Goal: Information Seeking & Learning: Learn about a topic

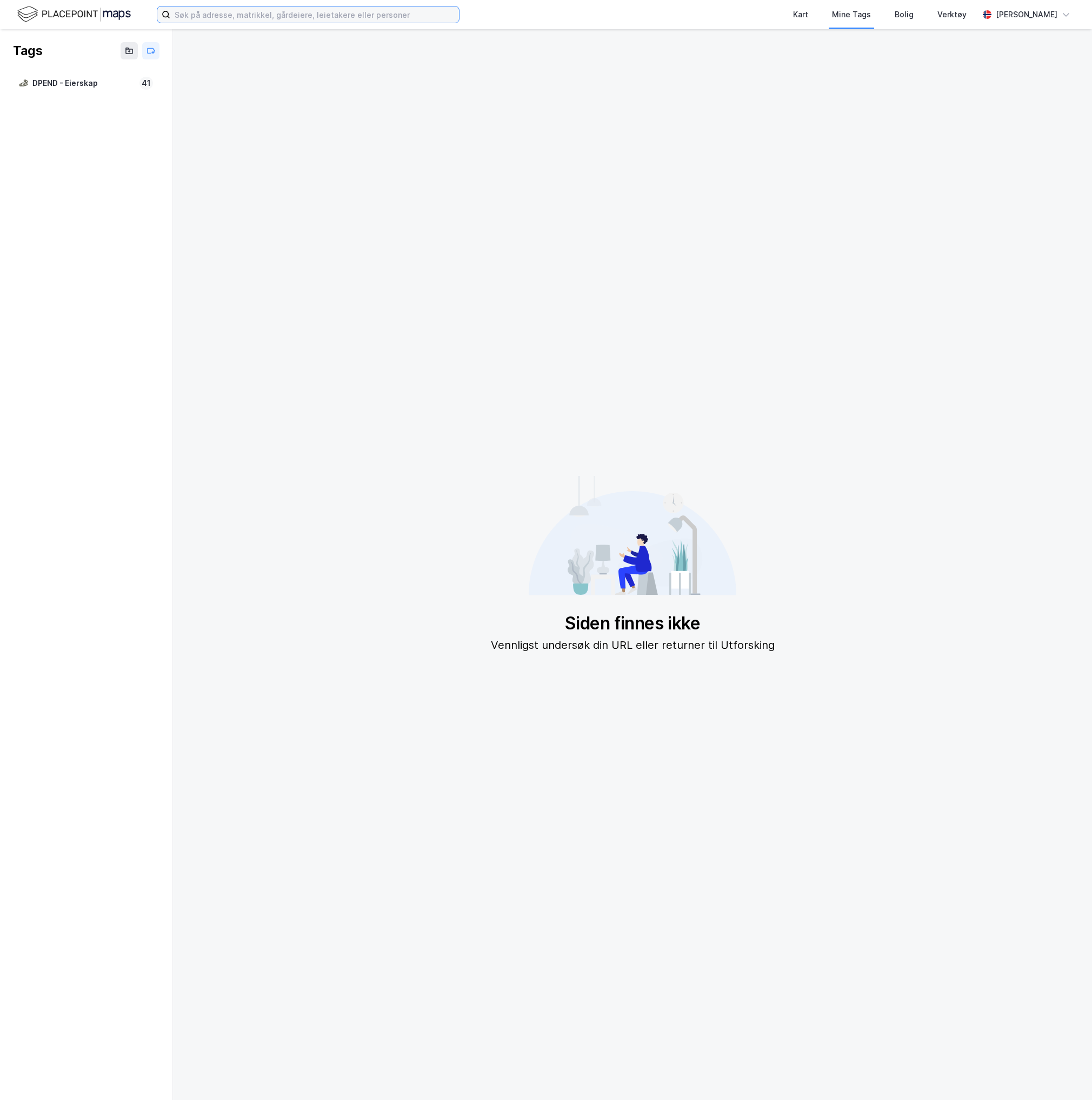
click at [301, 10] on input at bounding box center [314, 14] width 289 height 16
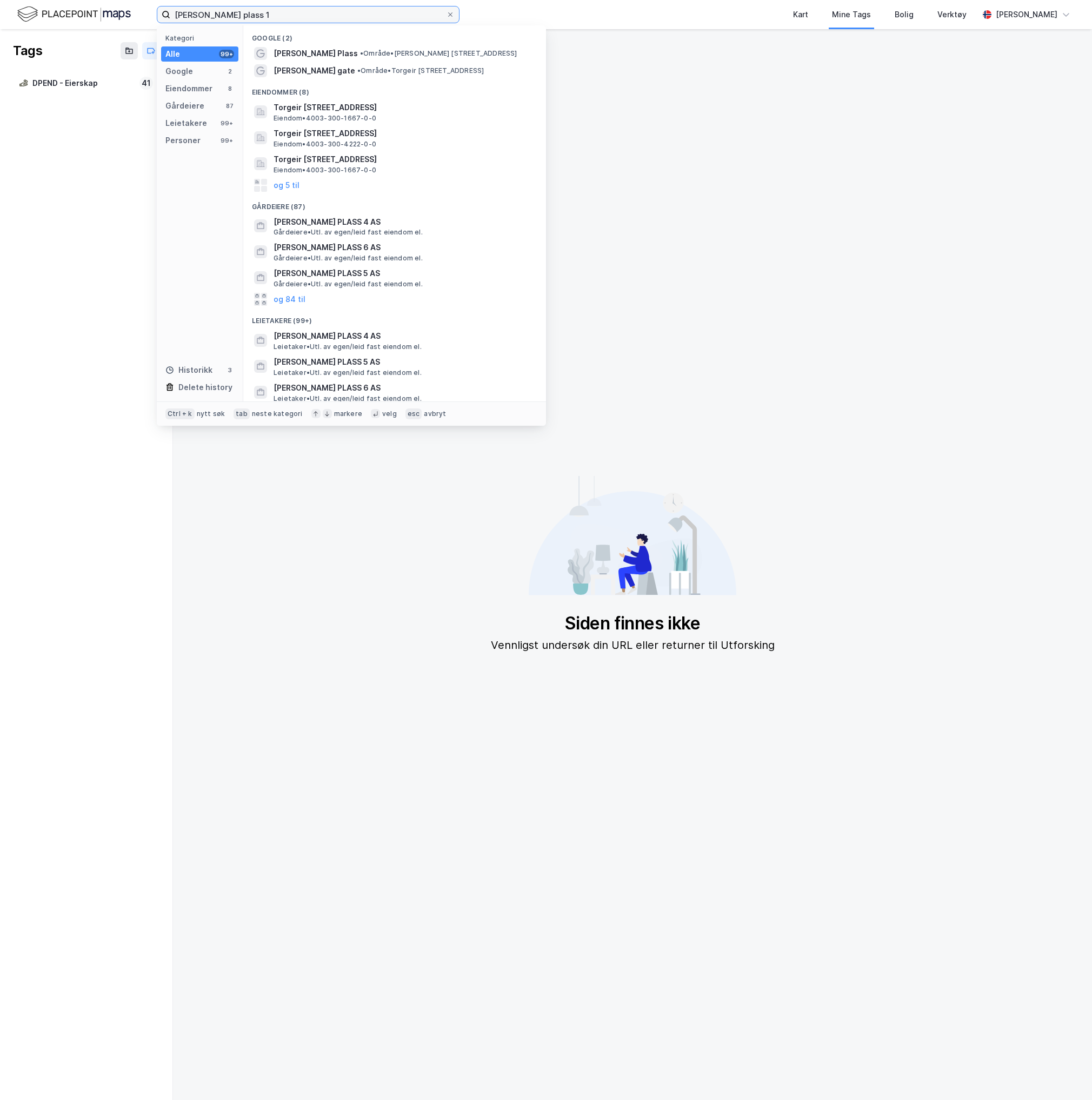
type input "[PERSON_NAME] plass 1"
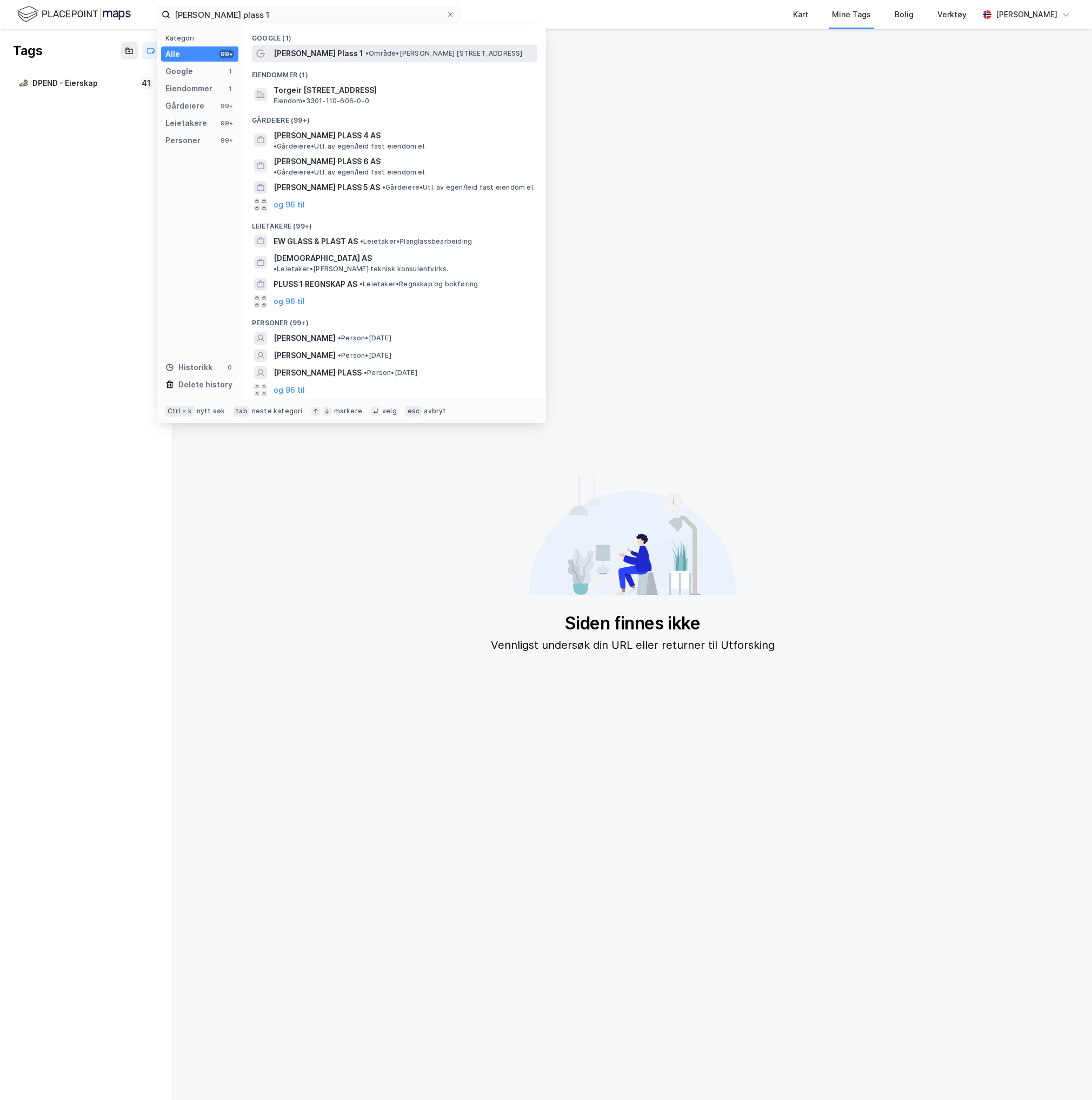
click at [317, 57] on span "[PERSON_NAME] Plass 1" at bounding box center [318, 53] width 90 height 13
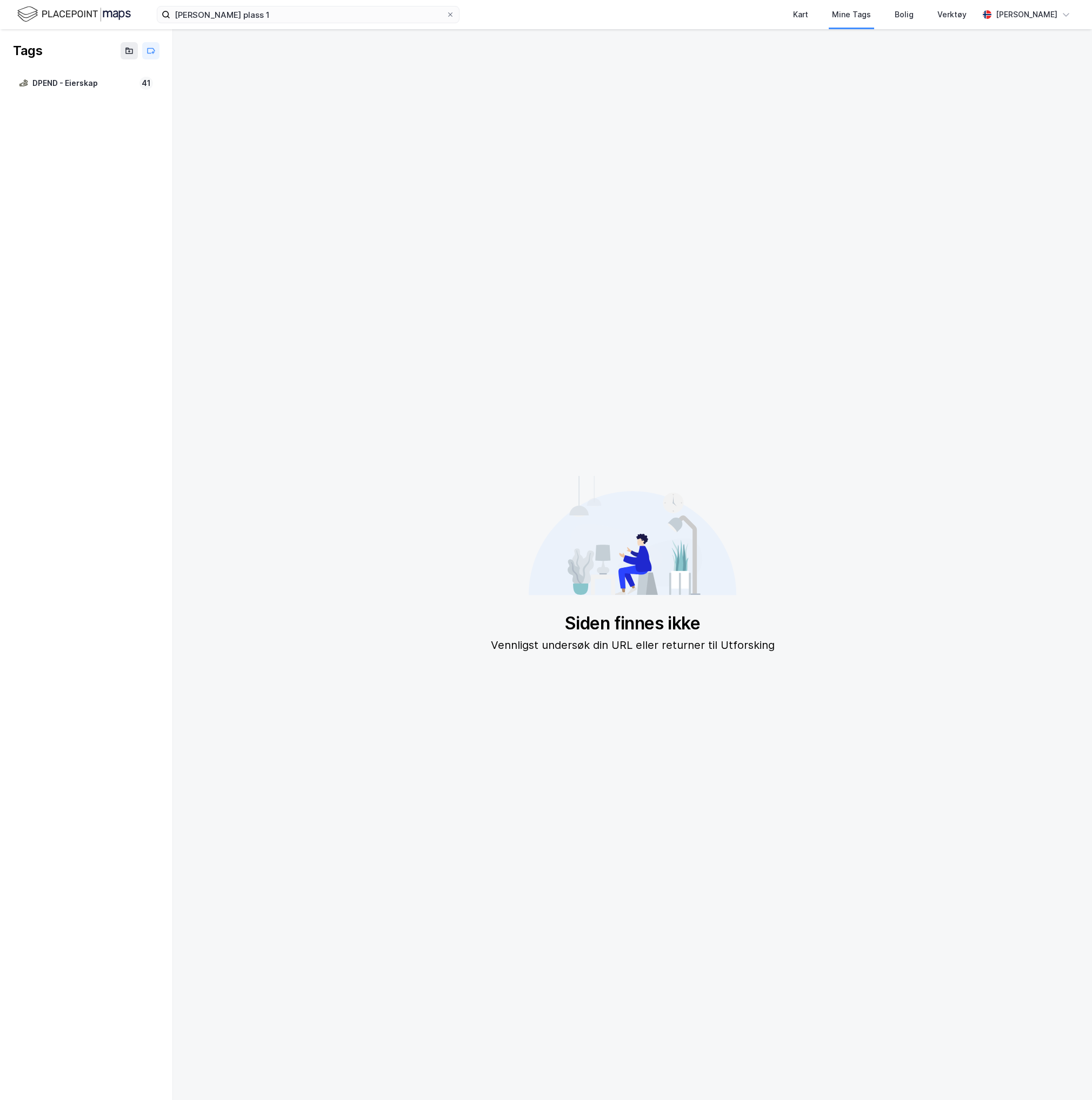
click at [87, 16] on img at bounding box center [74, 14] width 114 height 19
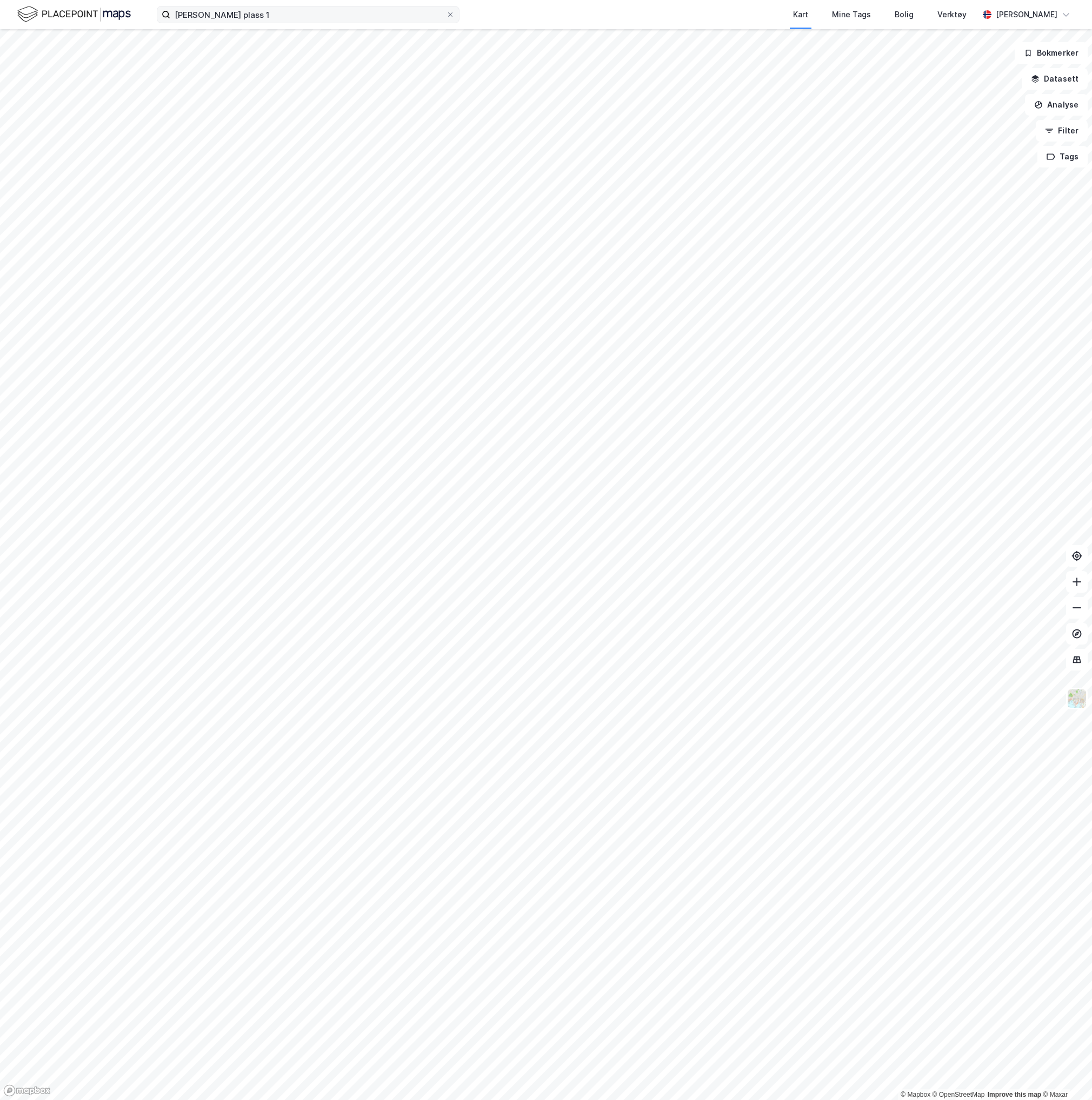
click at [276, 23] on label "[PERSON_NAME] plass 1" at bounding box center [308, 14] width 303 height 17
click at [276, 23] on input "[PERSON_NAME] plass 1" at bounding box center [308, 14] width 276 height 16
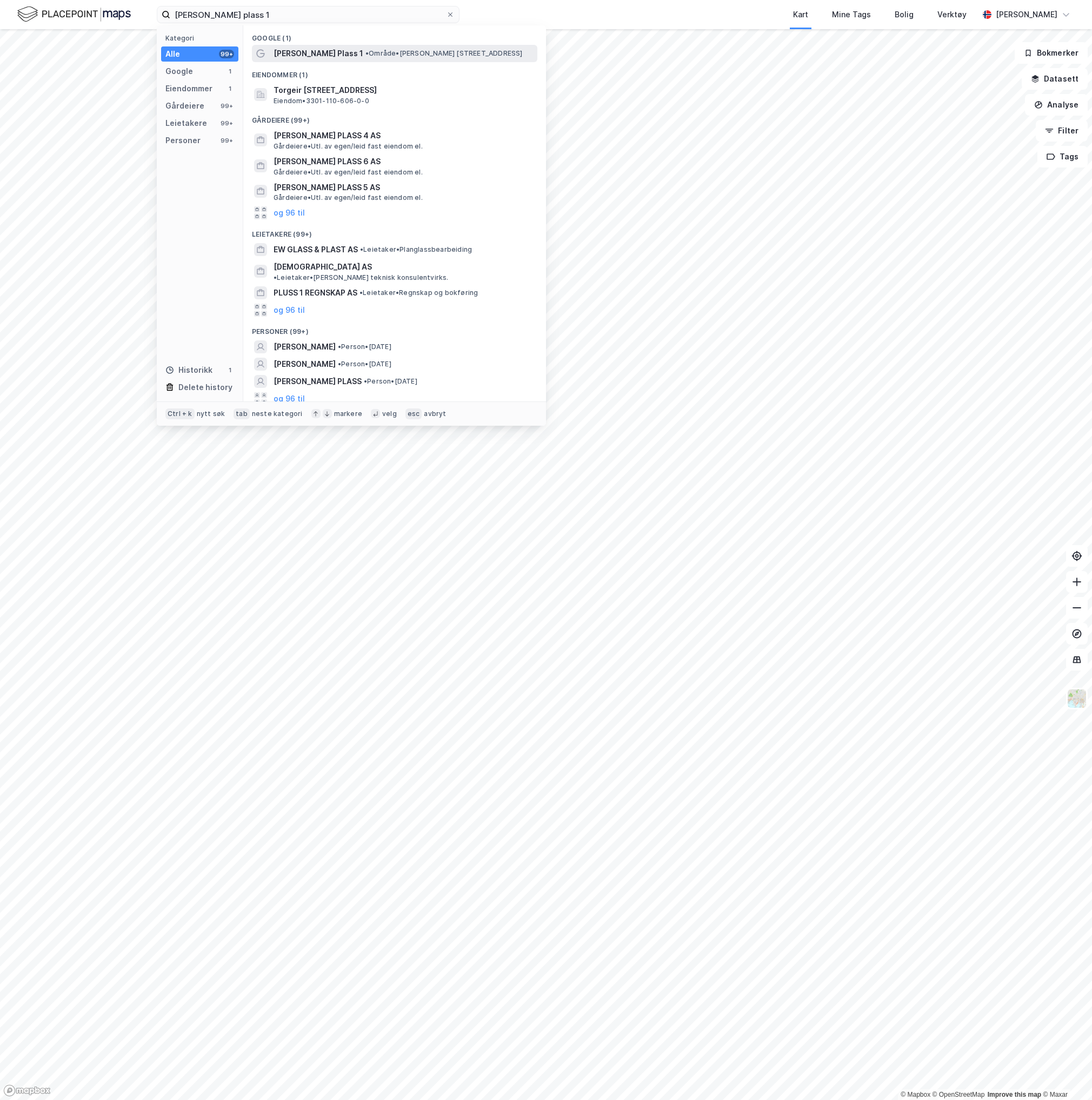
click at [303, 51] on span "[PERSON_NAME] Plass 1" at bounding box center [318, 53] width 90 height 13
click at [289, 21] on input "[PERSON_NAME] plass 1" at bounding box center [308, 14] width 276 height 16
click at [311, 53] on span "[PERSON_NAME] Plass 1" at bounding box center [318, 53] width 90 height 13
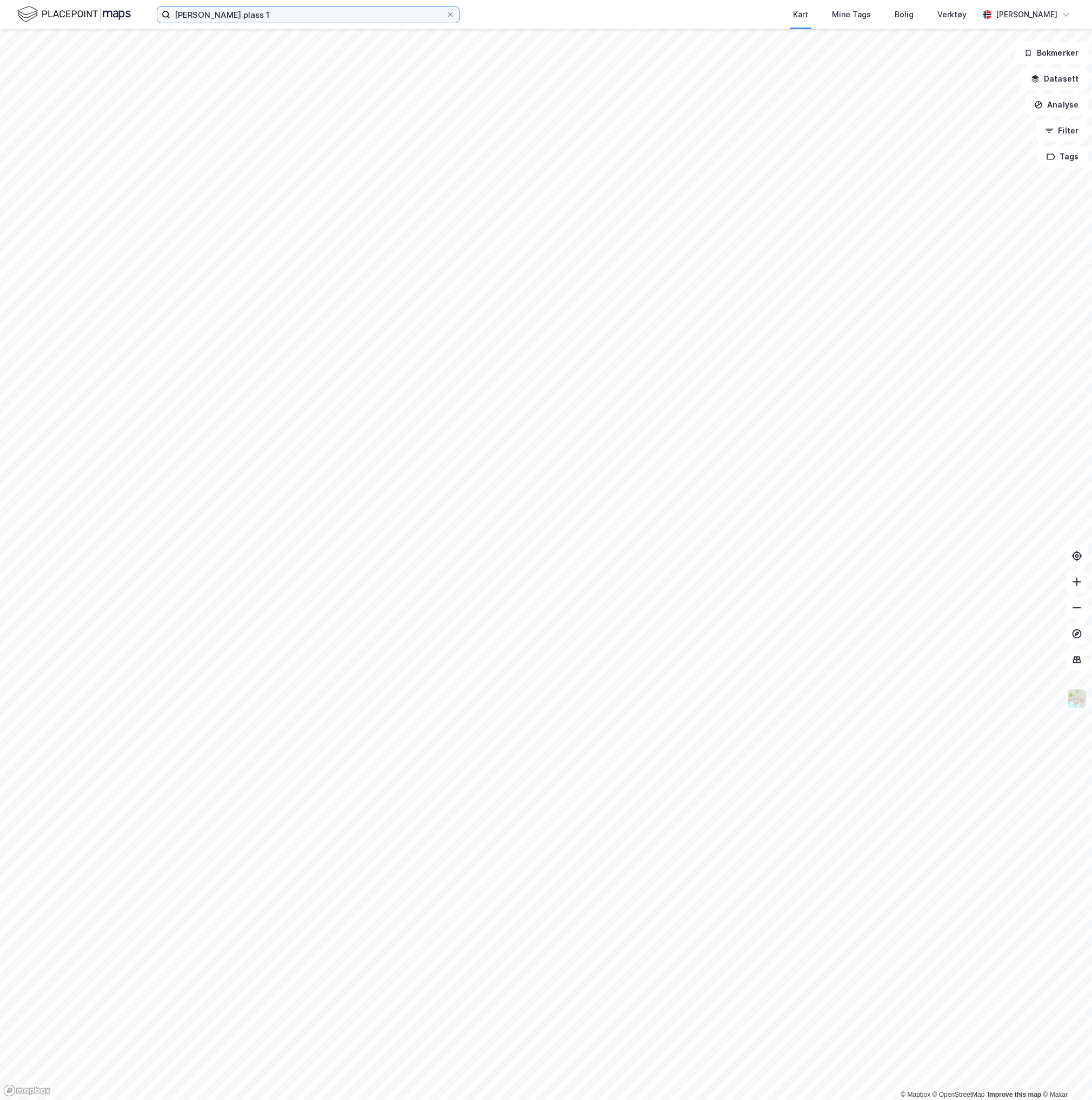
click at [310, 20] on input "[PERSON_NAME] plass 1" at bounding box center [308, 14] width 276 height 16
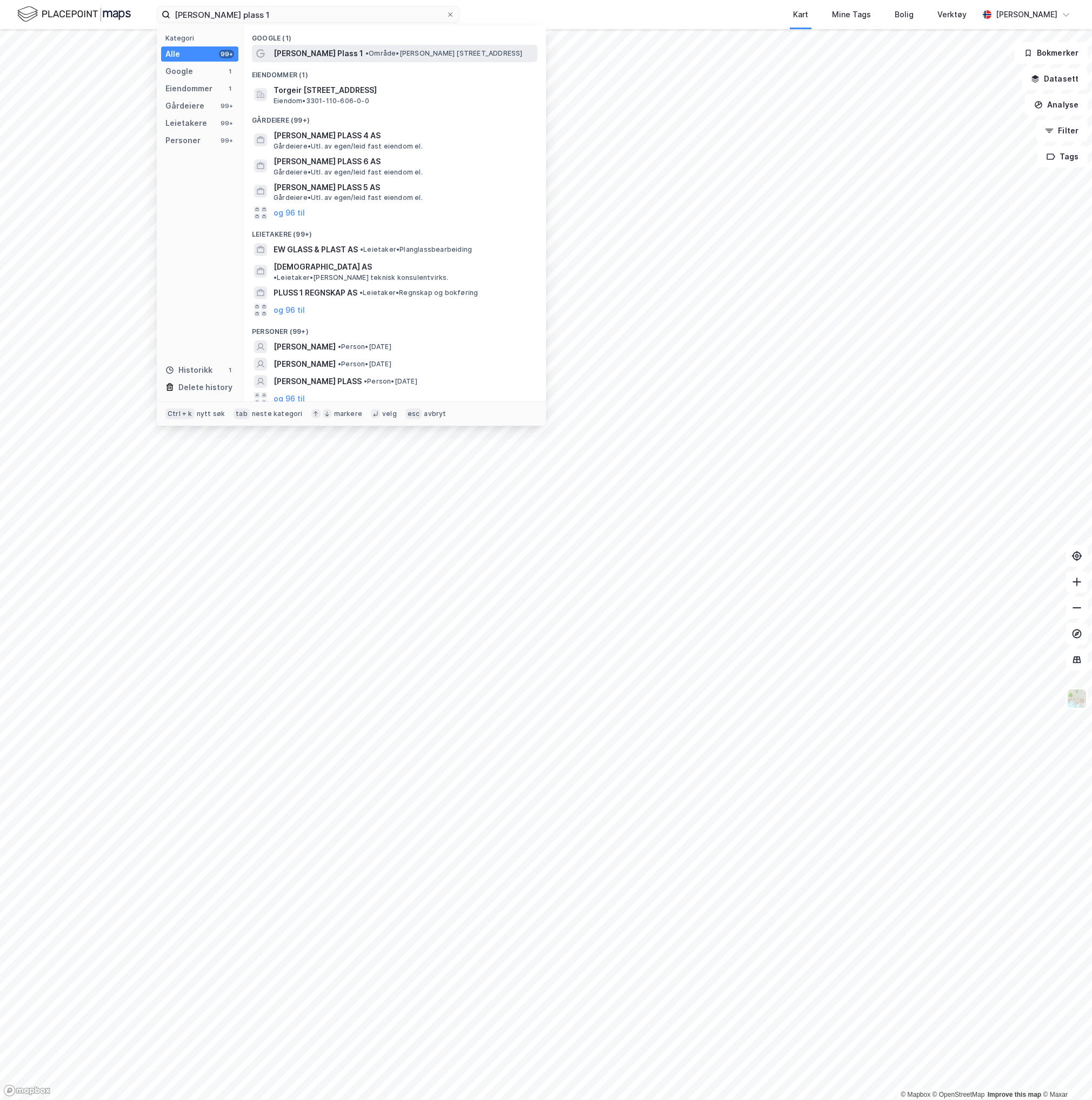
click at [328, 50] on span "[PERSON_NAME] Plass 1" at bounding box center [318, 53] width 90 height 13
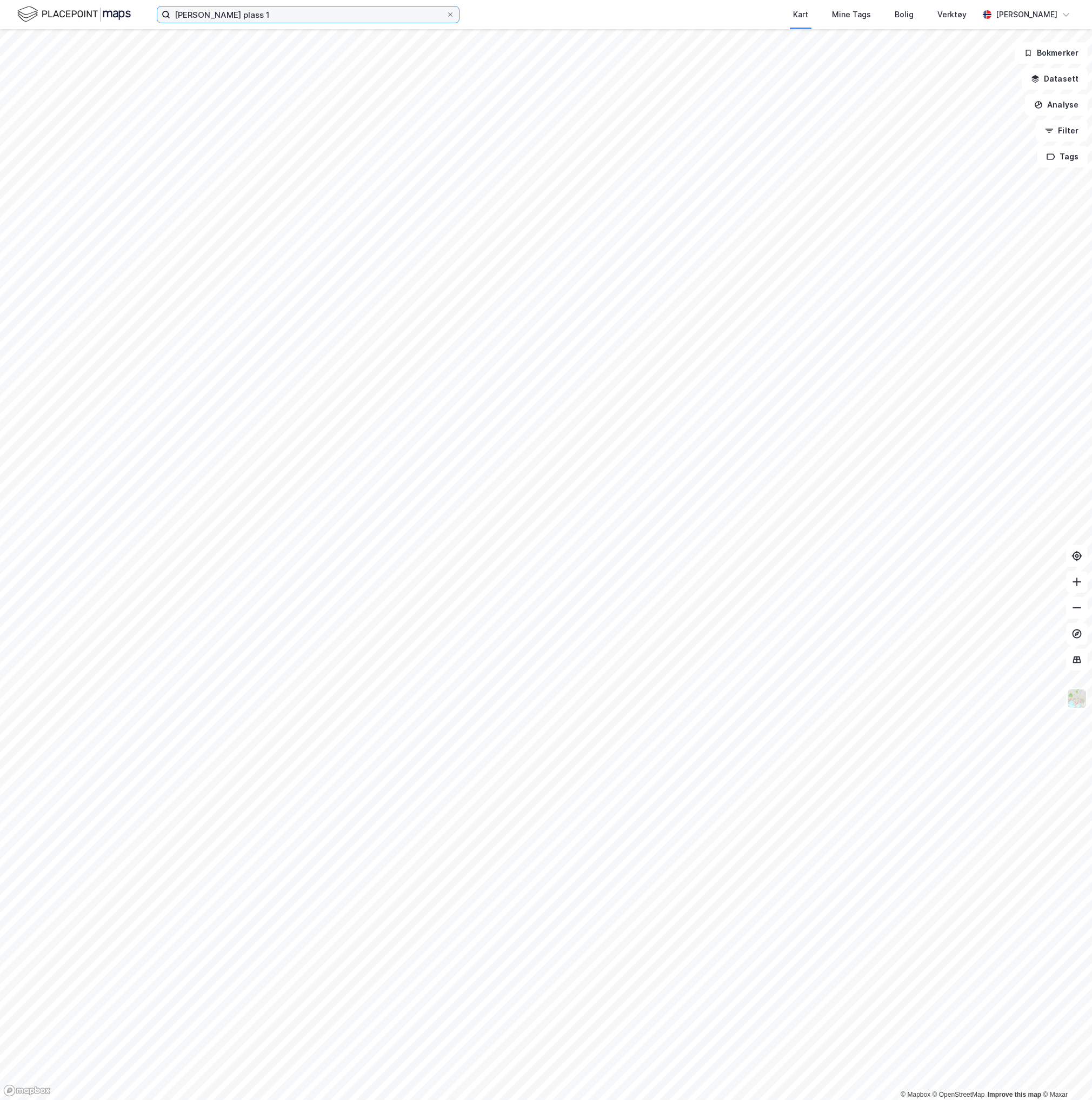
click at [277, 16] on input "[PERSON_NAME] plass 1" at bounding box center [308, 14] width 276 height 16
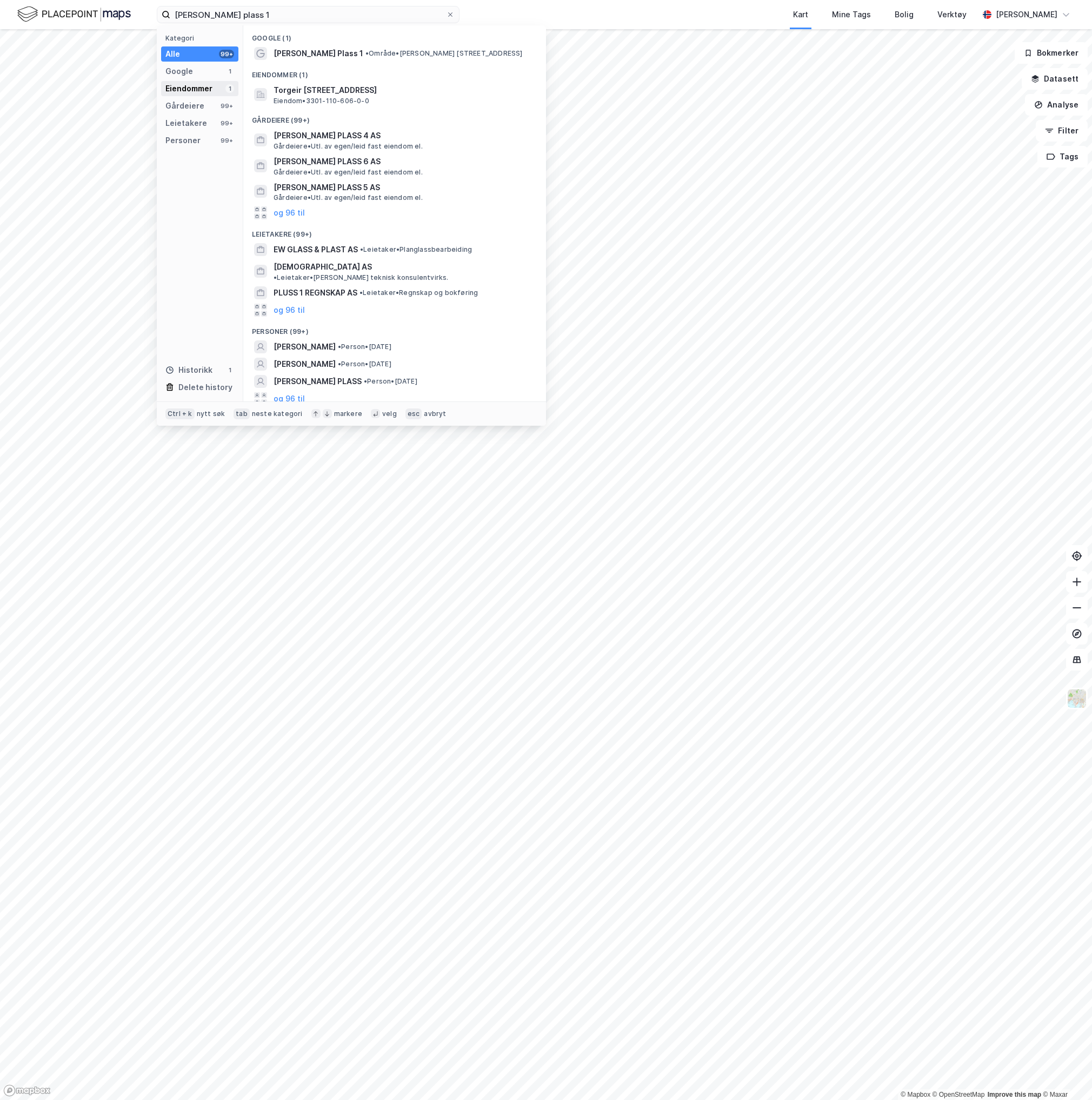
click at [201, 93] on div "Eiendommer" at bounding box center [188, 89] width 47 height 13
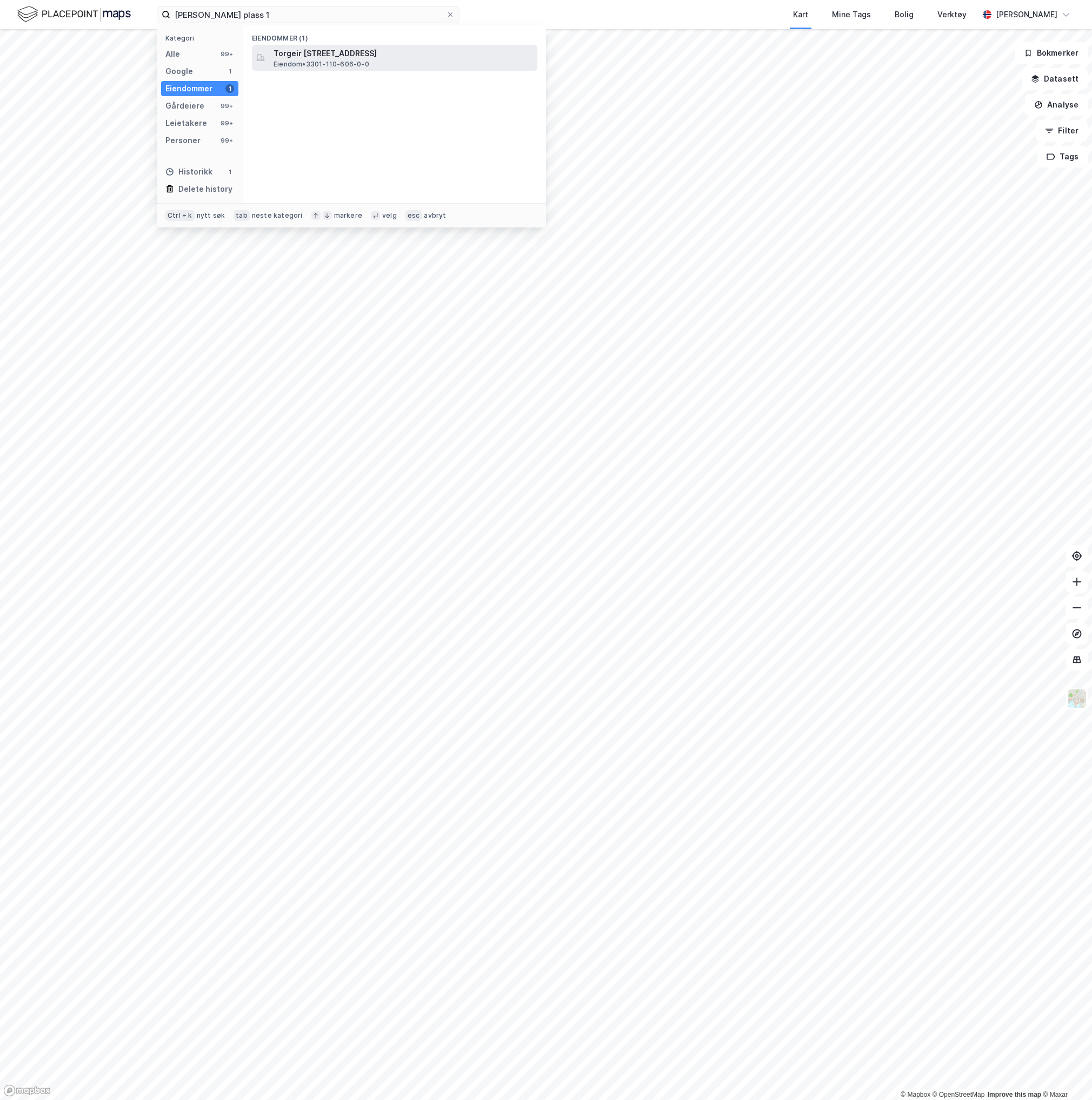
click at [321, 47] on span "Torgeir [STREET_ADDRESS]" at bounding box center [403, 53] width 259 height 13
